Goal: Navigation & Orientation: Understand site structure

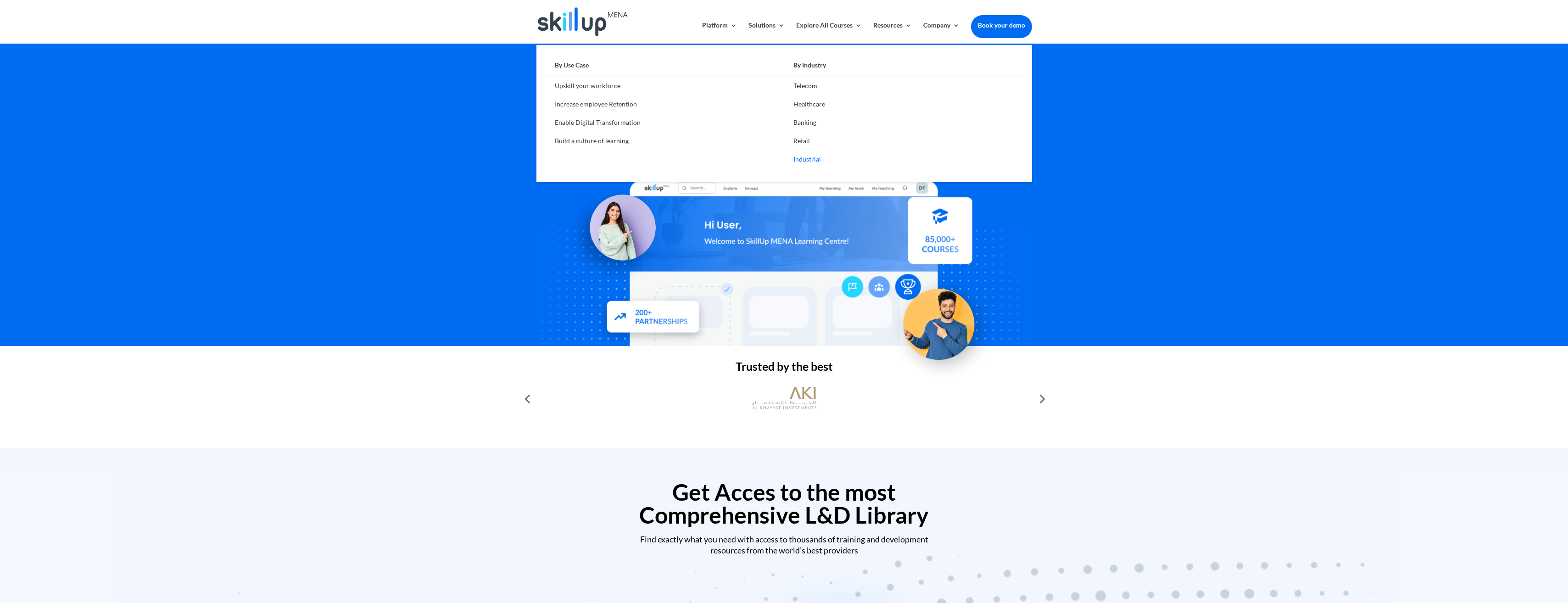
click at [805, 158] on link "Industrial" at bounding box center [903, 159] width 239 height 18
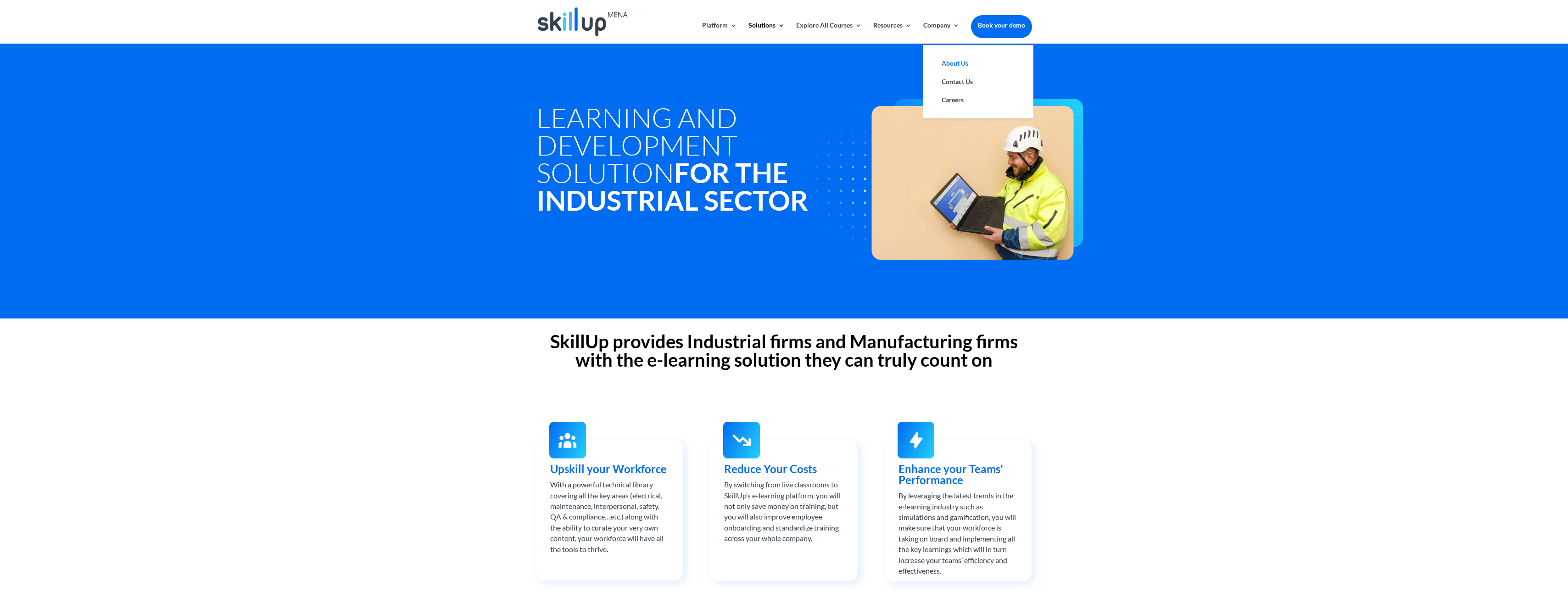
click at [957, 61] on link "About Us" at bounding box center [978, 63] width 92 height 18
